Goal: Book appointment/travel/reservation

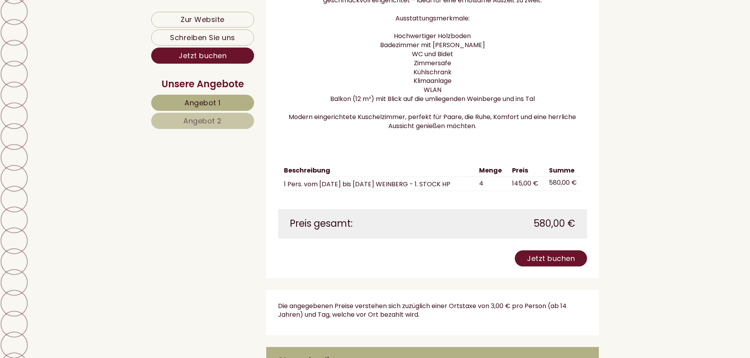
scroll to position [1492, 0]
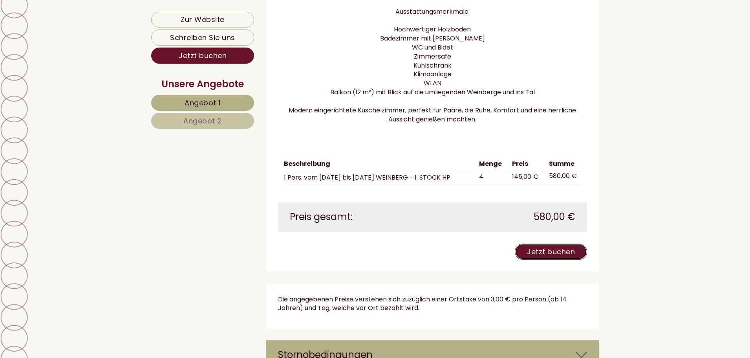
click at [540, 260] on link "Jetzt buchen" at bounding box center [551, 251] width 72 height 16
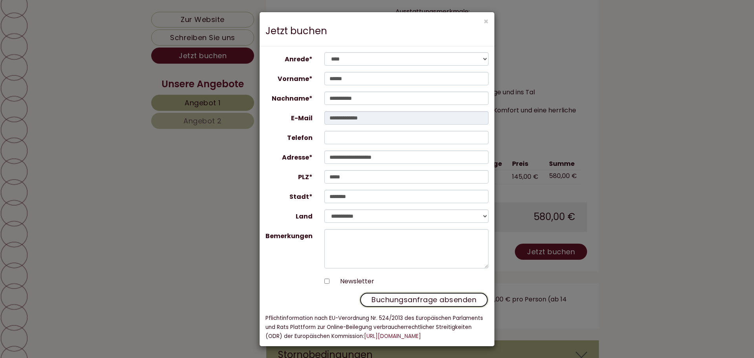
click at [395, 302] on button "Buchungsanfrage absenden" at bounding box center [423, 300] width 129 height 16
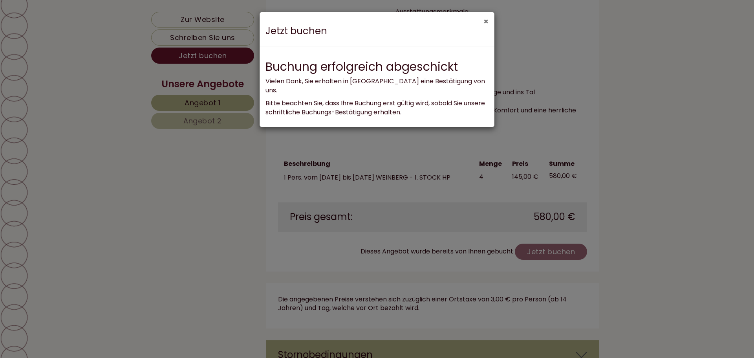
click at [486, 22] on button "×" at bounding box center [485, 21] width 5 height 8
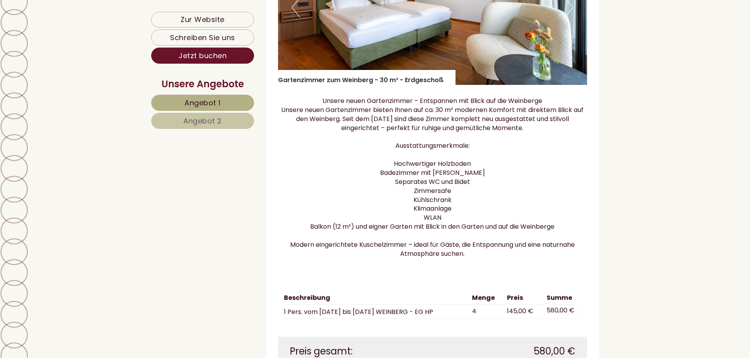
scroll to position [2278, 0]
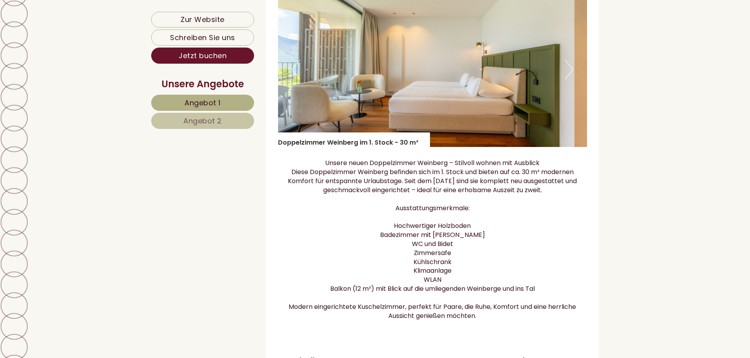
scroll to position [1257, 0]
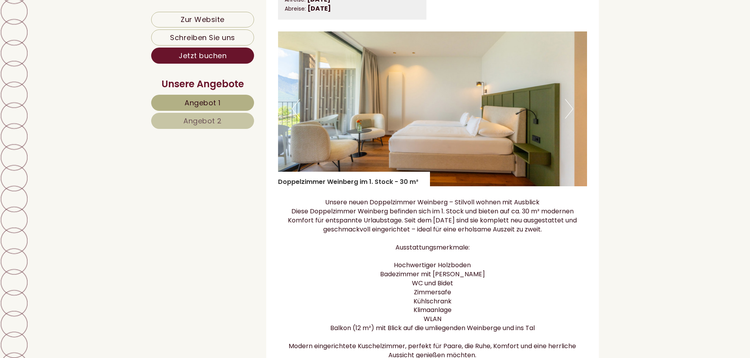
click at [571, 118] on button "Next" at bounding box center [569, 109] width 8 height 20
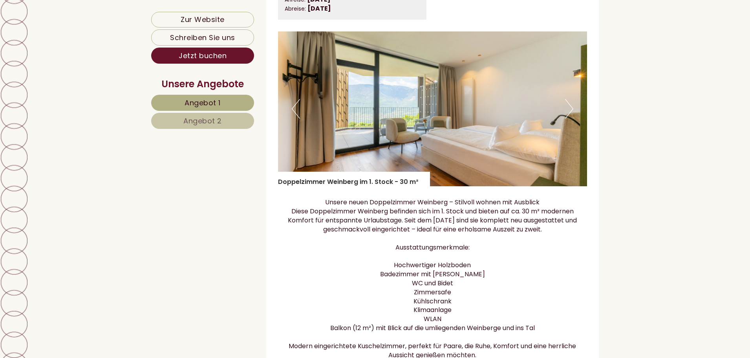
click at [570, 115] on button "Next" at bounding box center [569, 109] width 8 height 20
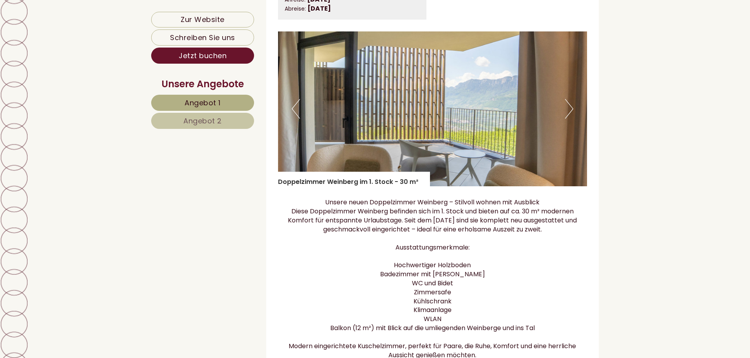
click at [569, 116] on button "Next" at bounding box center [569, 109] width 8 height 20
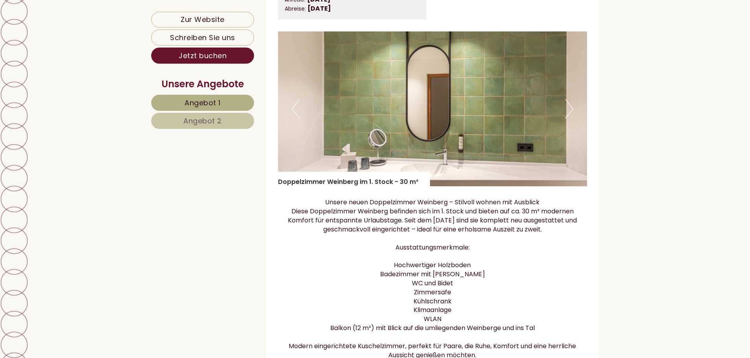
click at [569, 116] on button "Next" at bounding box center [569, 109] width 8 height 20
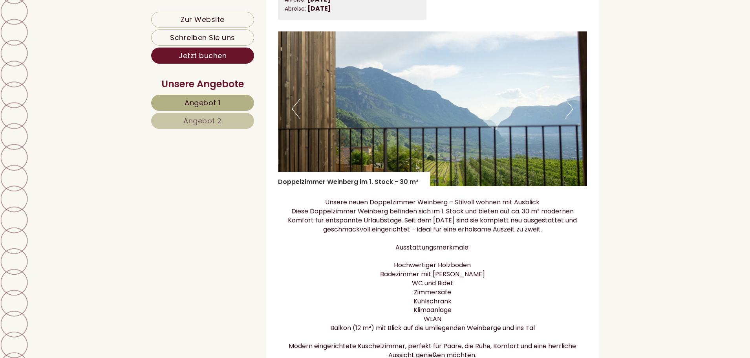
click at [573, 117] on button "Next" at bounding box center [569, 109] width 8 height 20
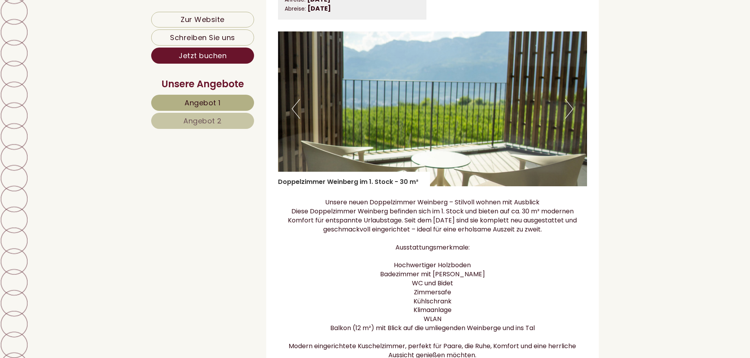
click at [571, 116] on button "Next" at bounding box center [569, 109] width 8 height 20
